Goal: Information Seeking & Learning: Learn about a topic

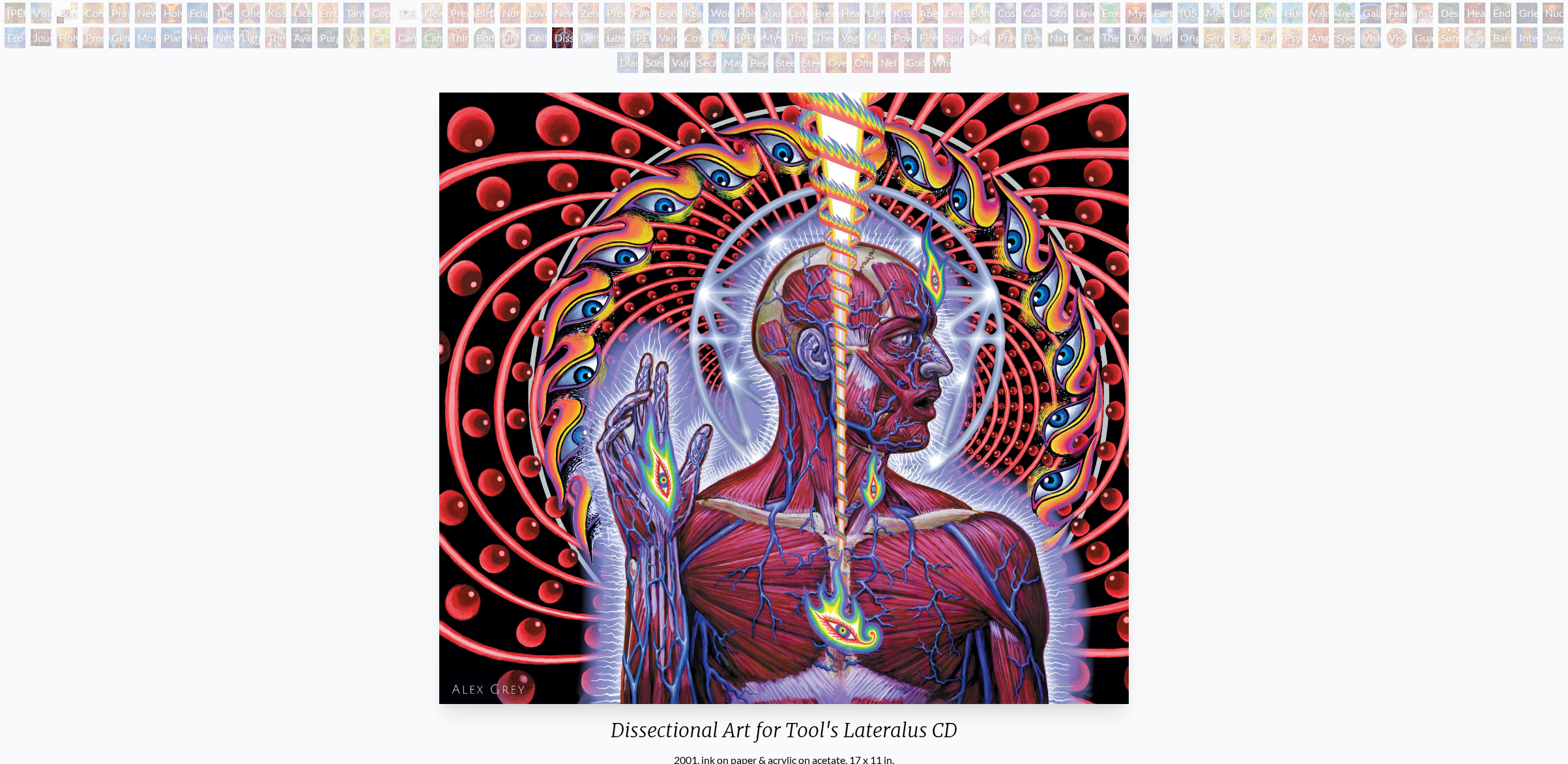
scroll to position [29, 0]
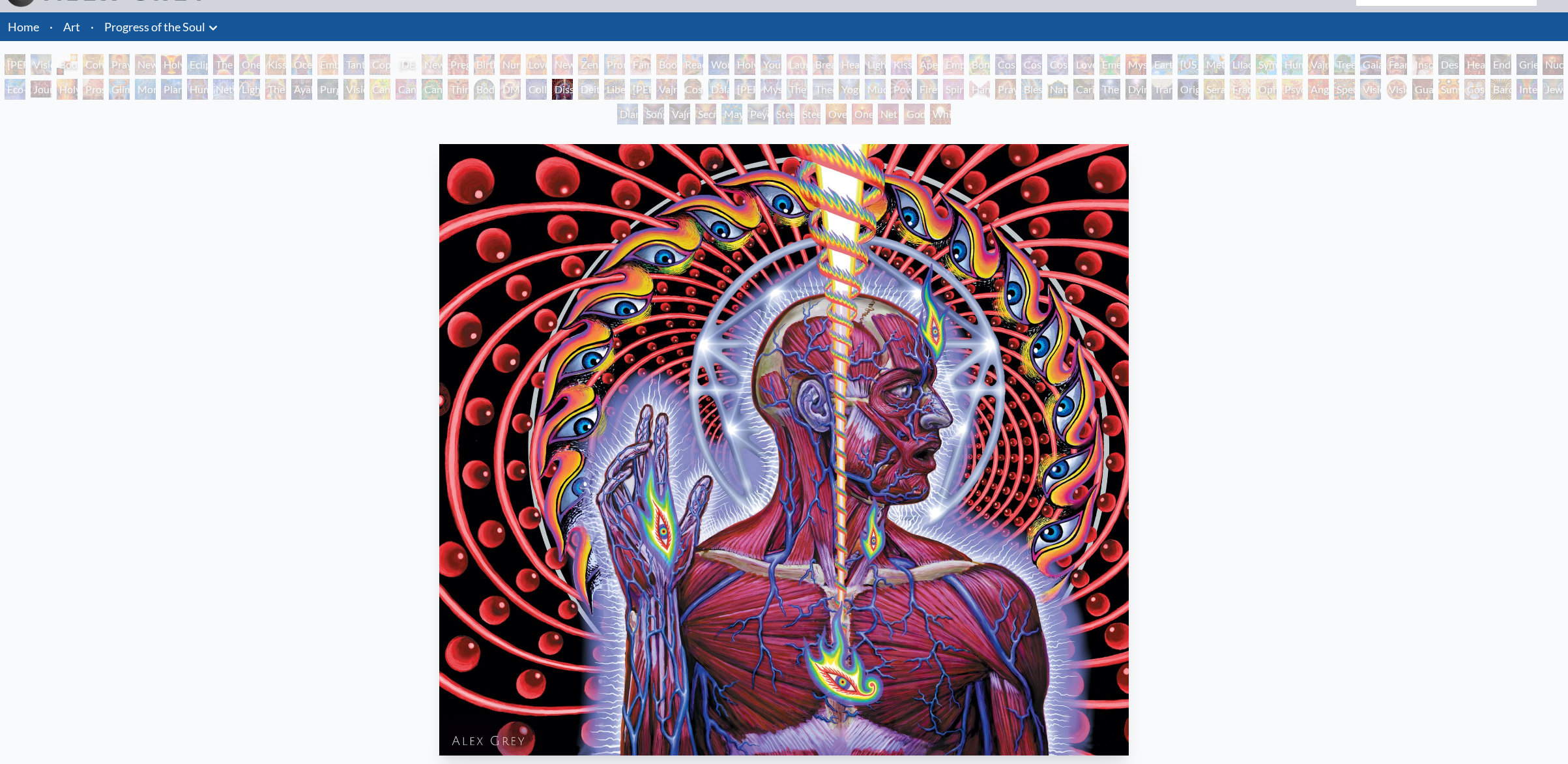
click at [13, 65] on div "[PERSON_NAME] & Eve" at bounding box center [14, 64] width 21 height 21
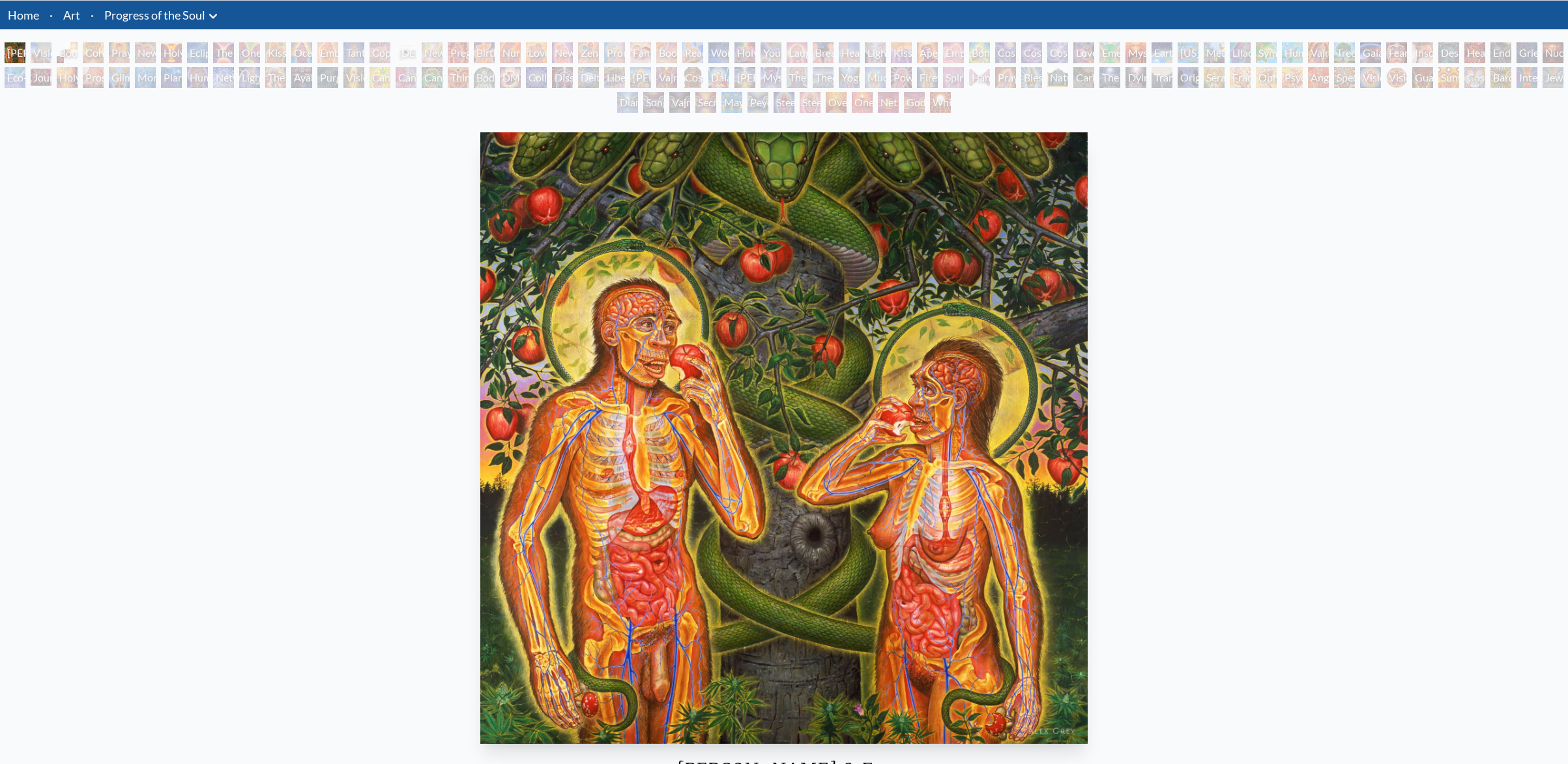
scroll to position [38, 0]
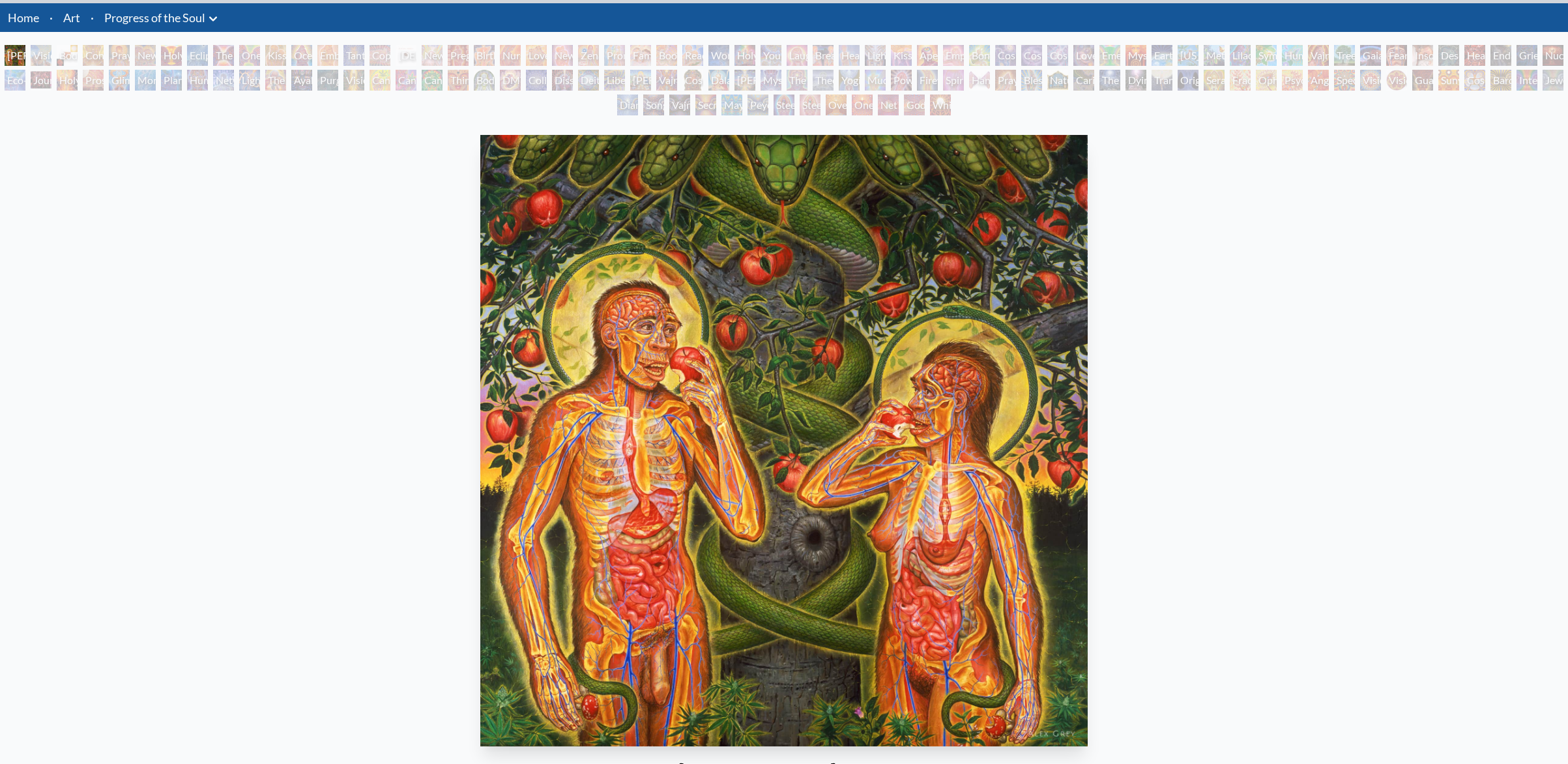
click at [416, 76] on div "Cannabis Sutra" at bounding box center [405, 79] width 21 height 21
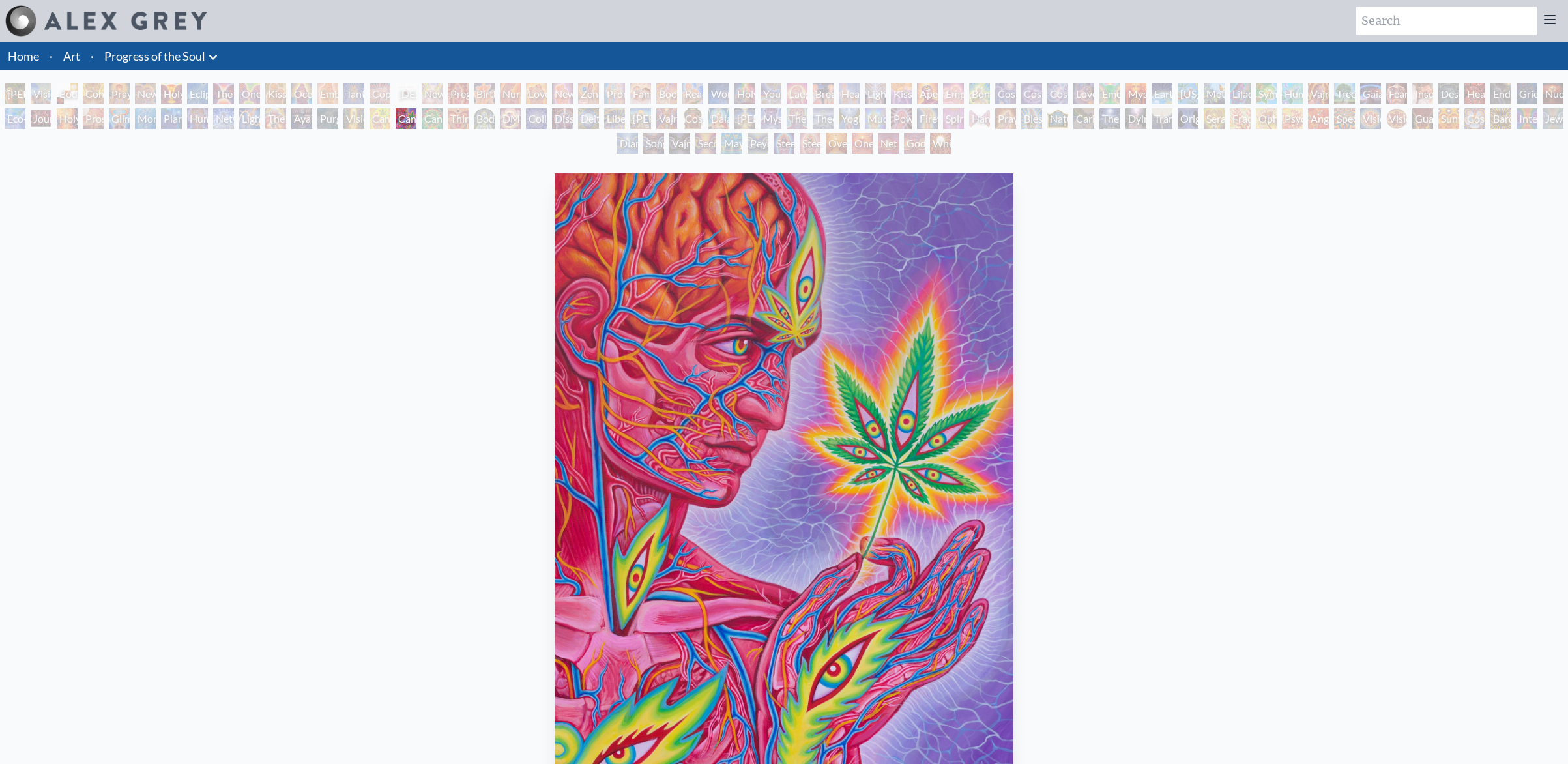
click at [1187, 117] on div "Original Face" at bounding box center [1188, 118] width 21 height 21
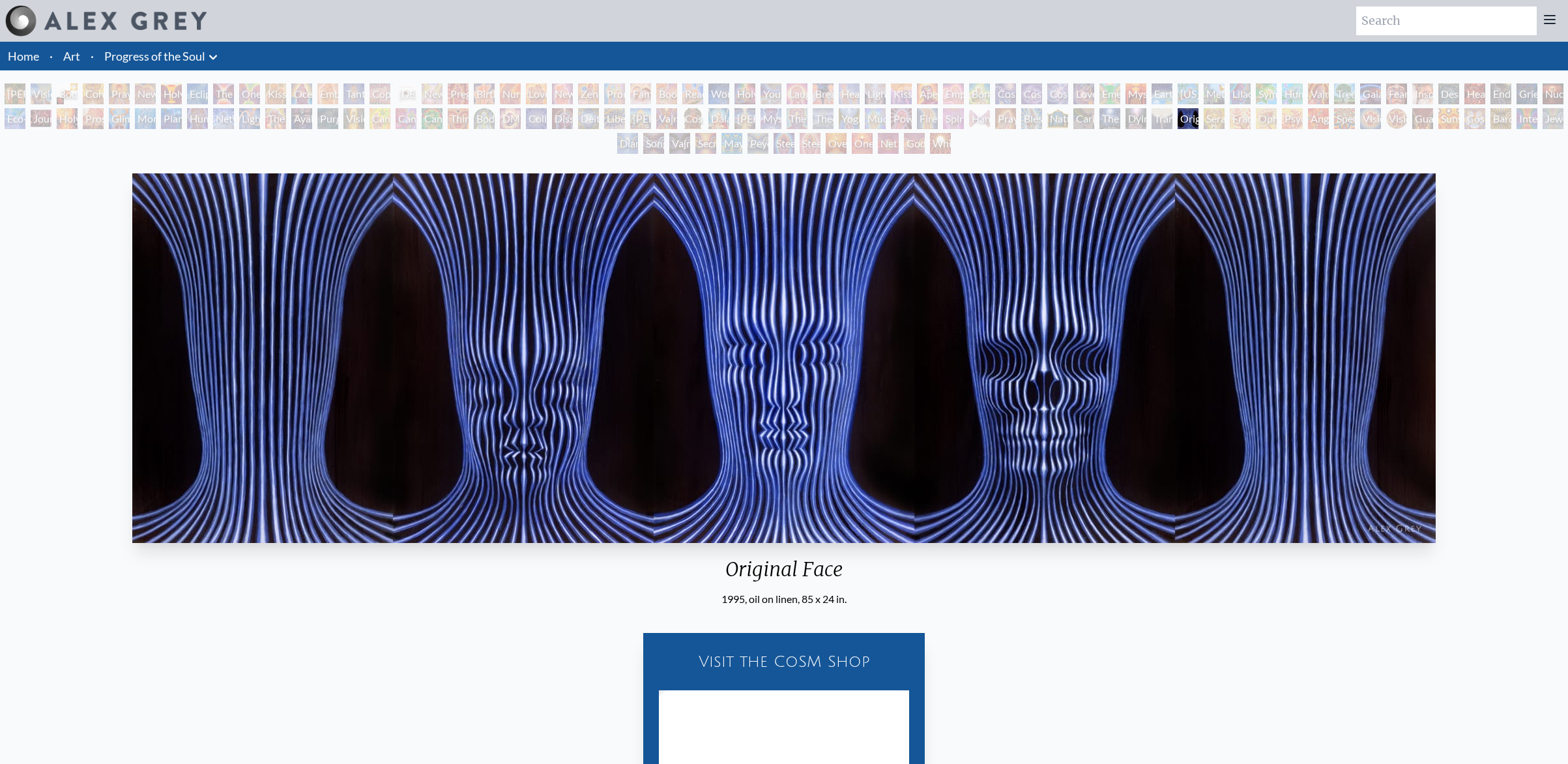
click at [1016, 120] on div "Praying Hands" at bounding box center [1005, 118] width 21 height 21
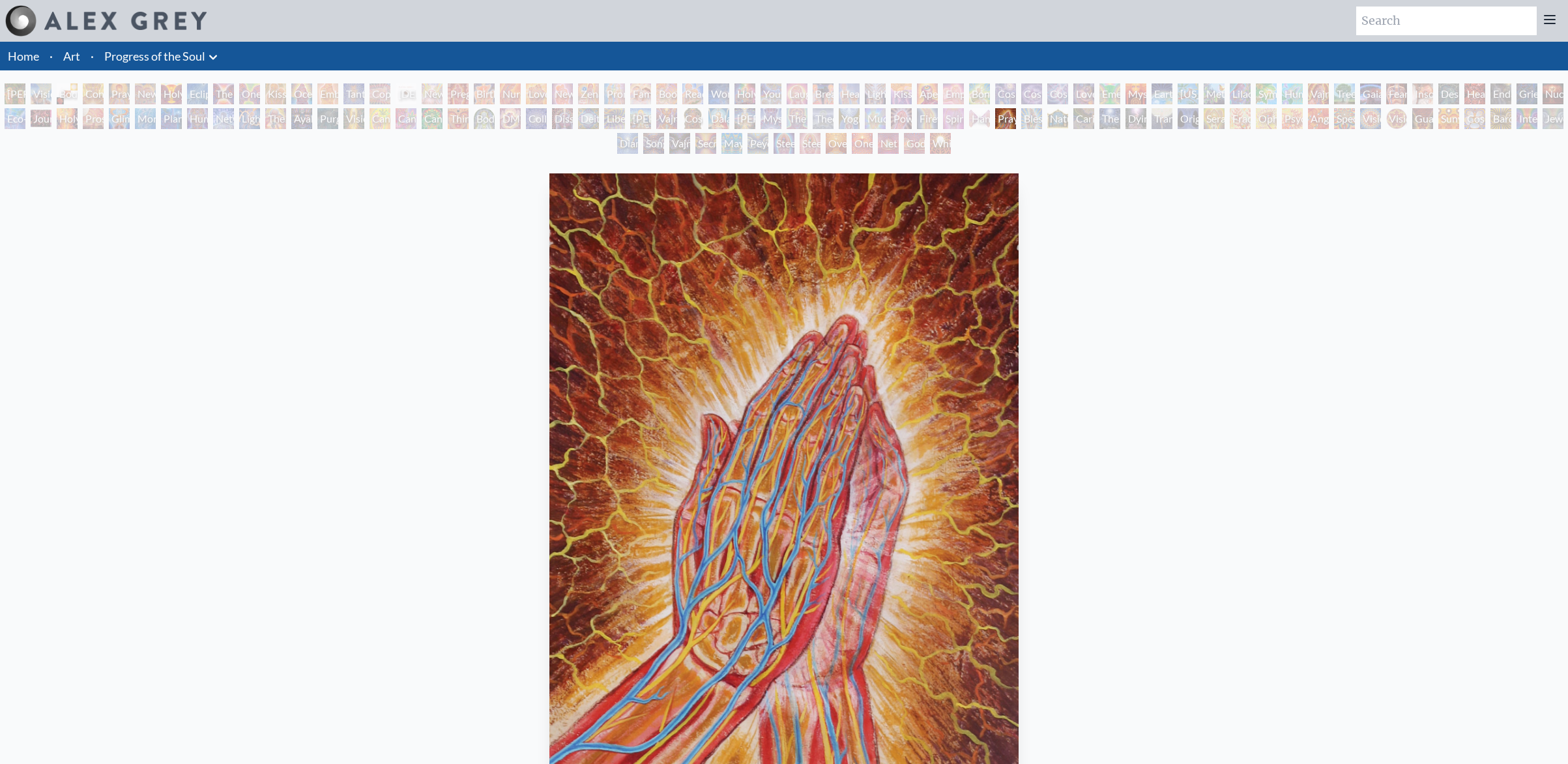
click at [910, 145] on div "Godself" at bounding box center [914, 143] width 21 height 21
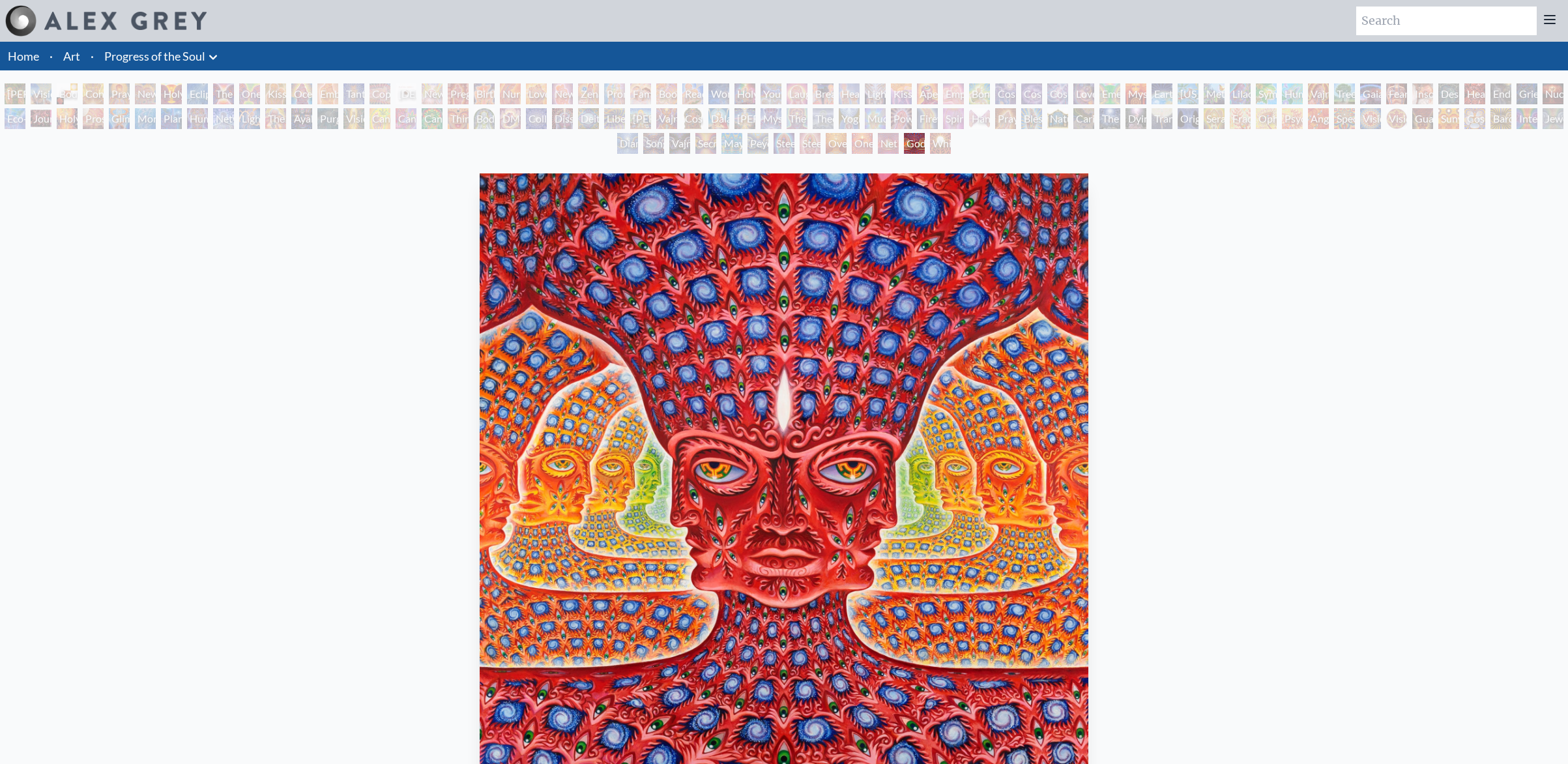
click at [950, 146] on div "White Light" at bounding box center [939, 143] width 21 height 21
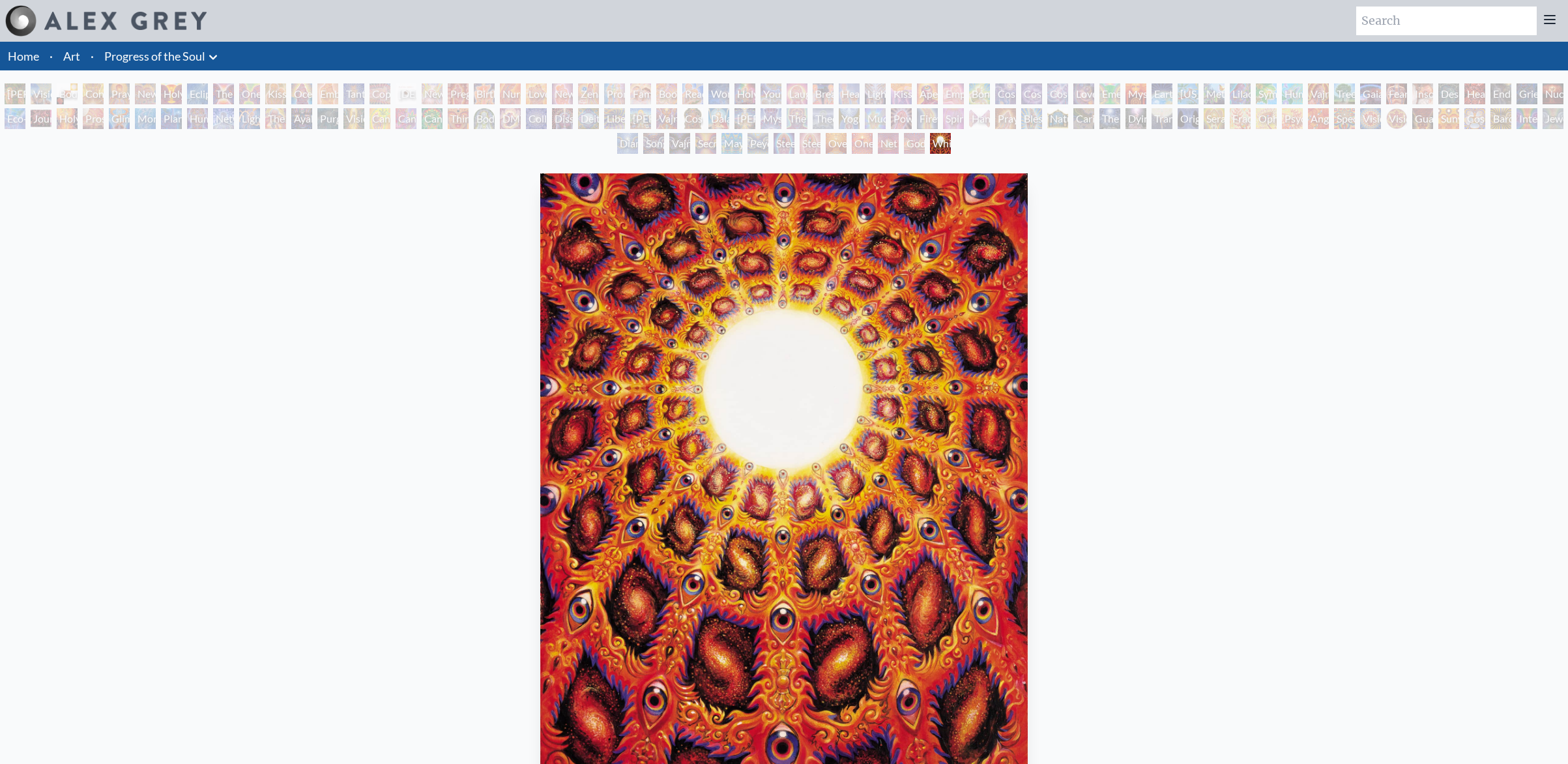
click at [878, 146] on div "Net of Being" at bounding box center [888, 143] width 21 height 21
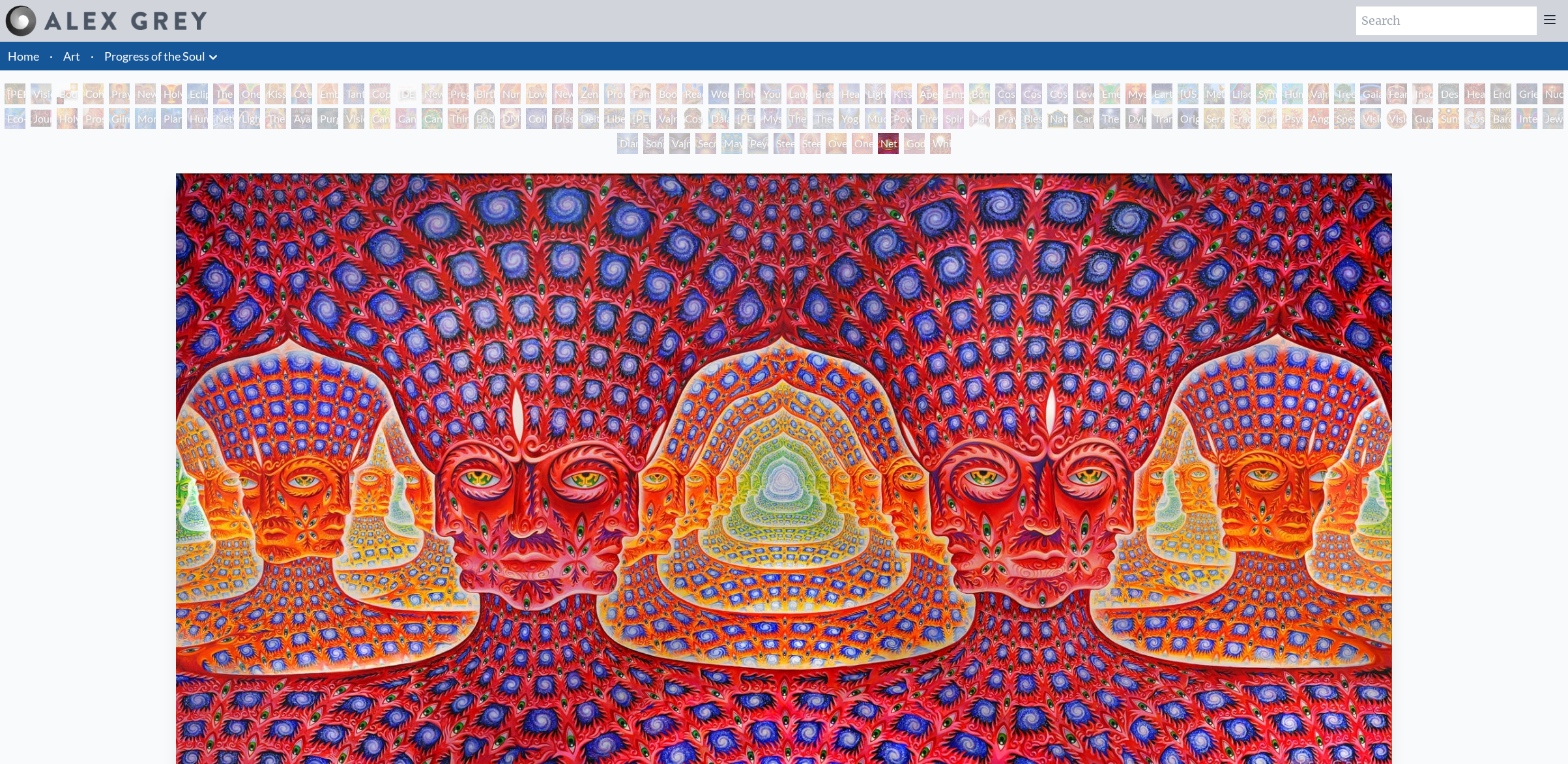
click at [848, 146] on div "[PERSON_NAME] & Eve Visionary Origin of Language Body, Mind, Spirit Contemplati…" at bounding box center [784, 120] width 1568 height 74
click at [843, 146] on div "Oversoul" at bounding box center [836, 143] width 21 height 21
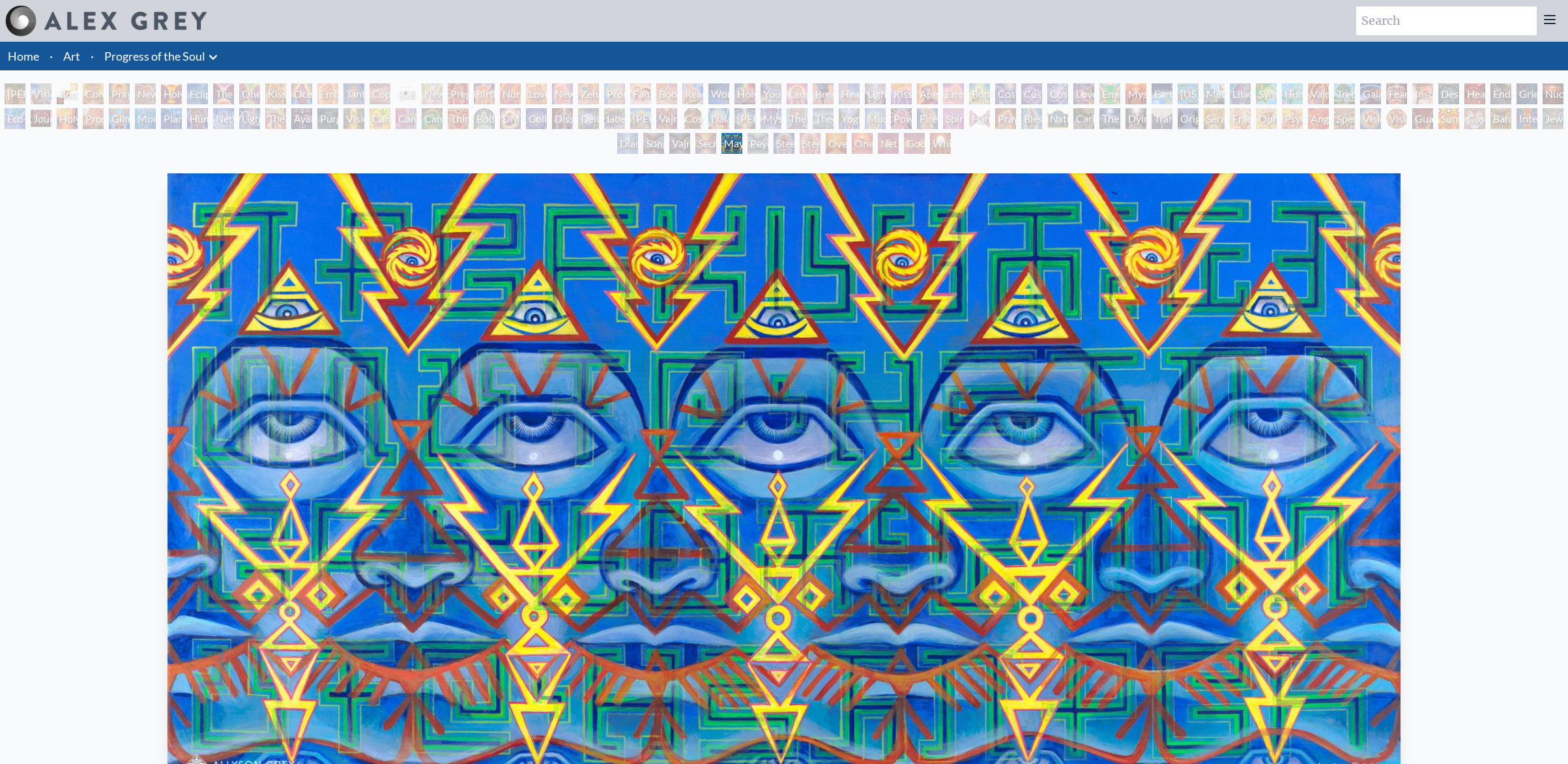
scroll to position [140, 0]
